Goal: Information Seeking & Learning: Check status

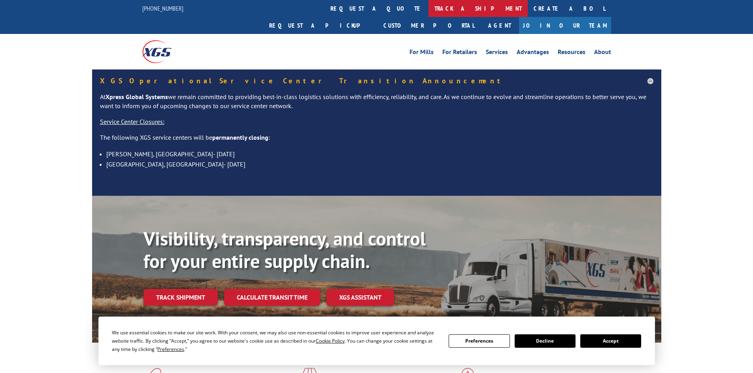
click at [428, 9] on link "track a shipment" at bounding box center [477, 8] width 99 height 17
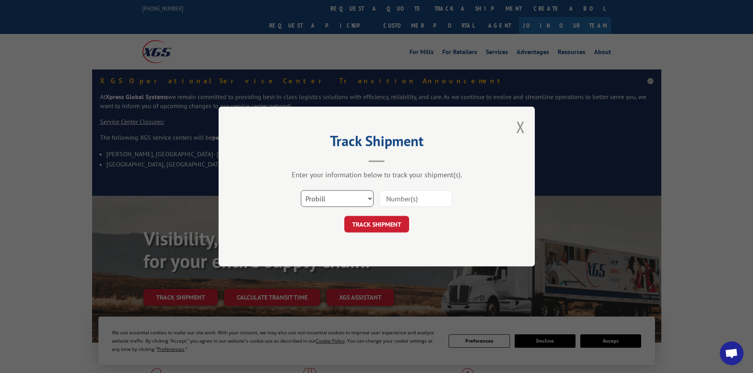
click at [343, 194] on select "Select category... Probill BOL PO" at bounding box center [337, 198] width 73 height 17
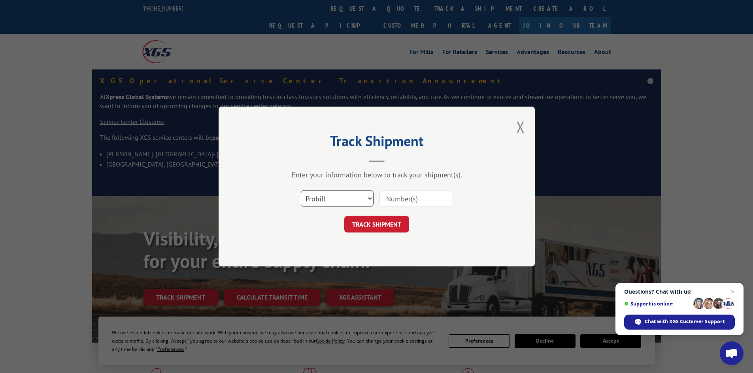
select select "bol"
click at [301, 190] on select "Select category... Probill BOL PO" at bounding box center [337, 198] width 73 height 17
click at [399, 200] on input at bounding box center [415, 198] width 73 height 17
paste input "5148078"
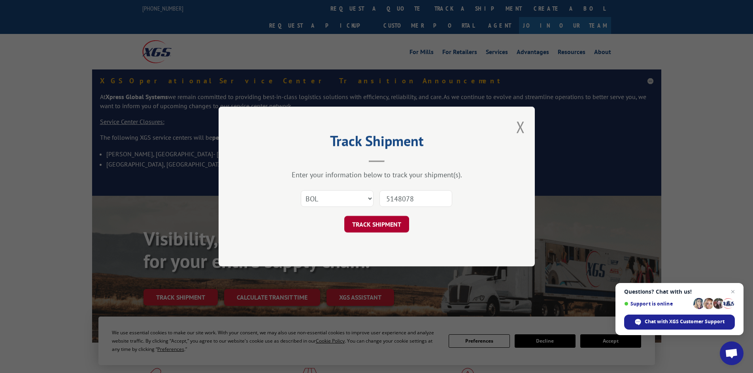
type input "5148078"
click at [379, 222] on button "TRACK SHIPMENT" at bounding box center [376, 224] width 65 height 17
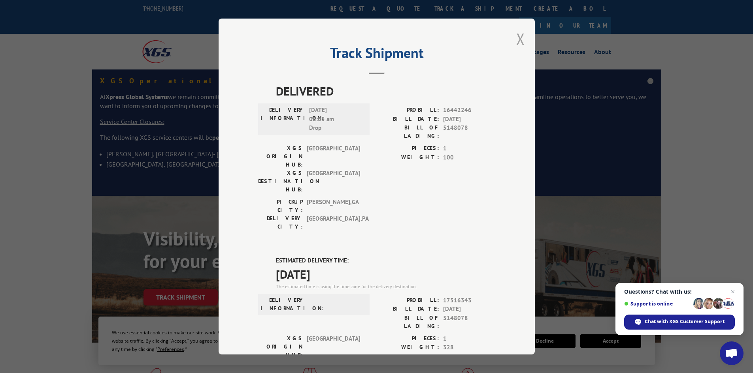
click at [517, 37] on button "Close modal" at bounding box center [520, 38] width 9 height 21
